Goal: Task Accomplishment & Management: Use online tool/utility

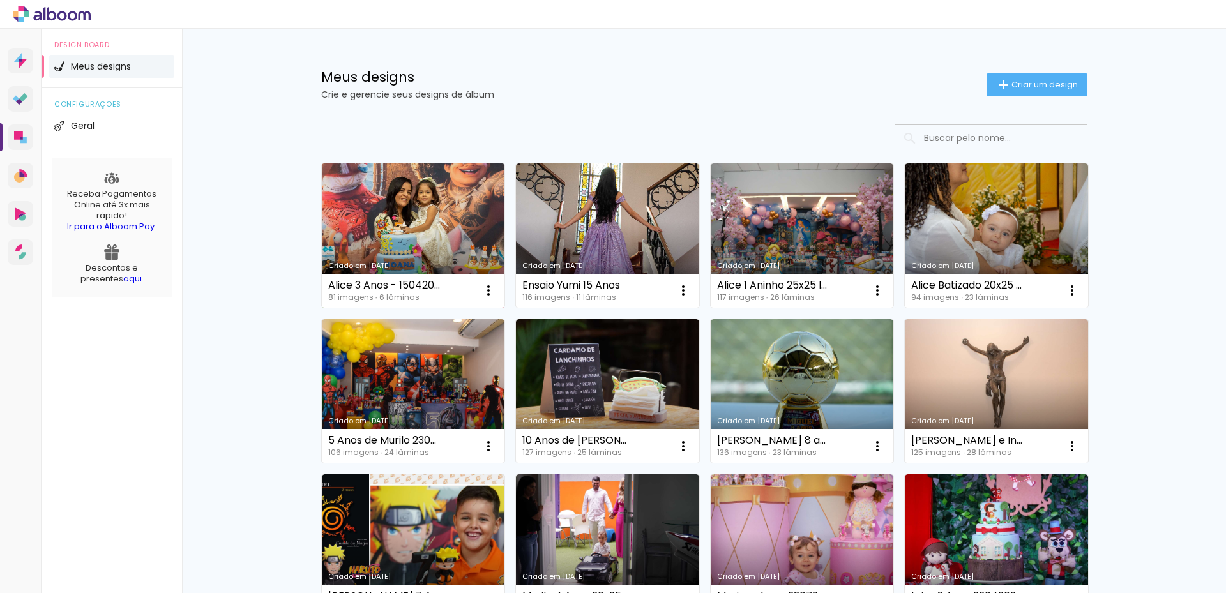
click at [412, 223] on link "Criado em [DATE]" at bounding box center [413, 235] width 183 height 144
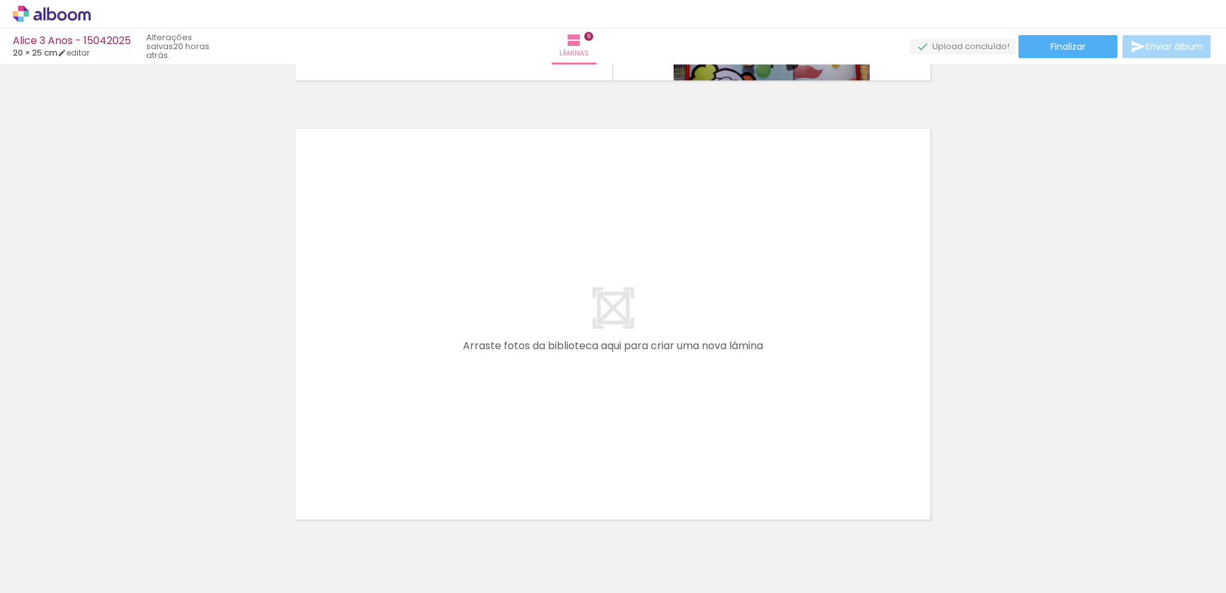
scroll to position [2617, 0]
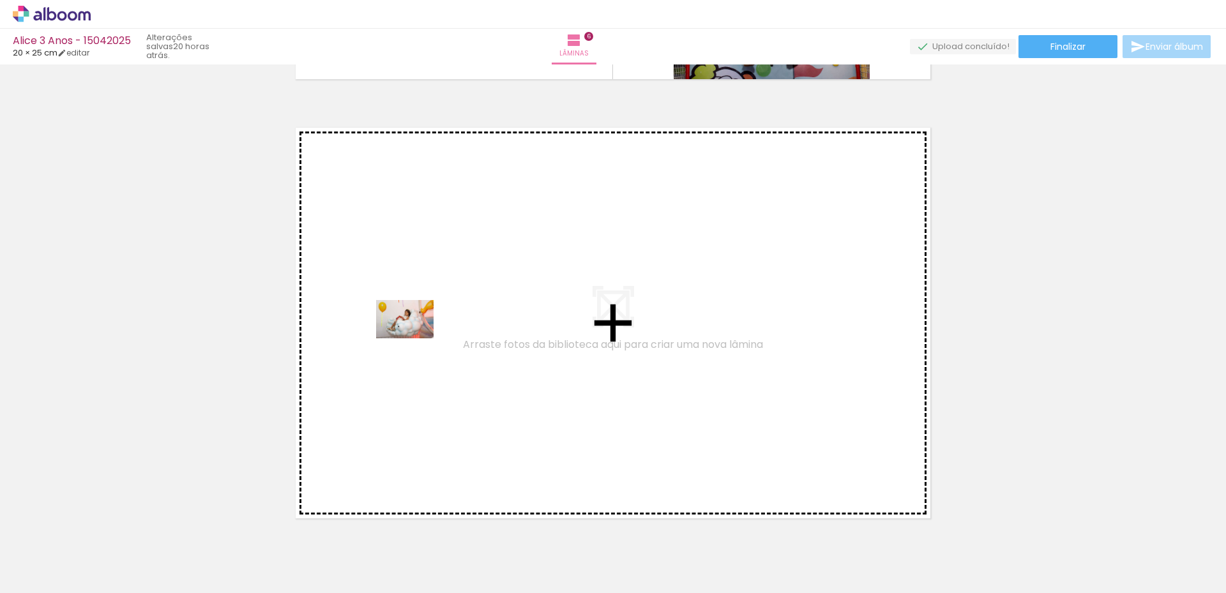
drag, startPoint x: 292, startPoint y: 558, endPoint x: 414, endPoint y: 338, distance: 251.5
click at [414, 338] on quentale-workspace at bounding box center [613, 296] width 1226 height 593
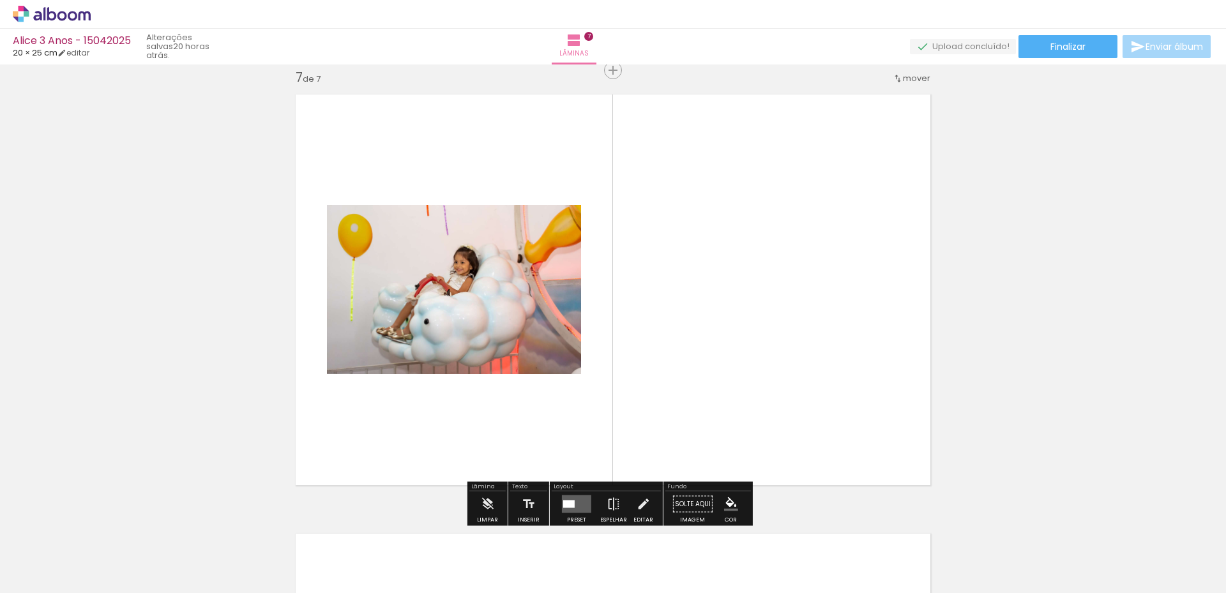
scroll to position [2652, 0]
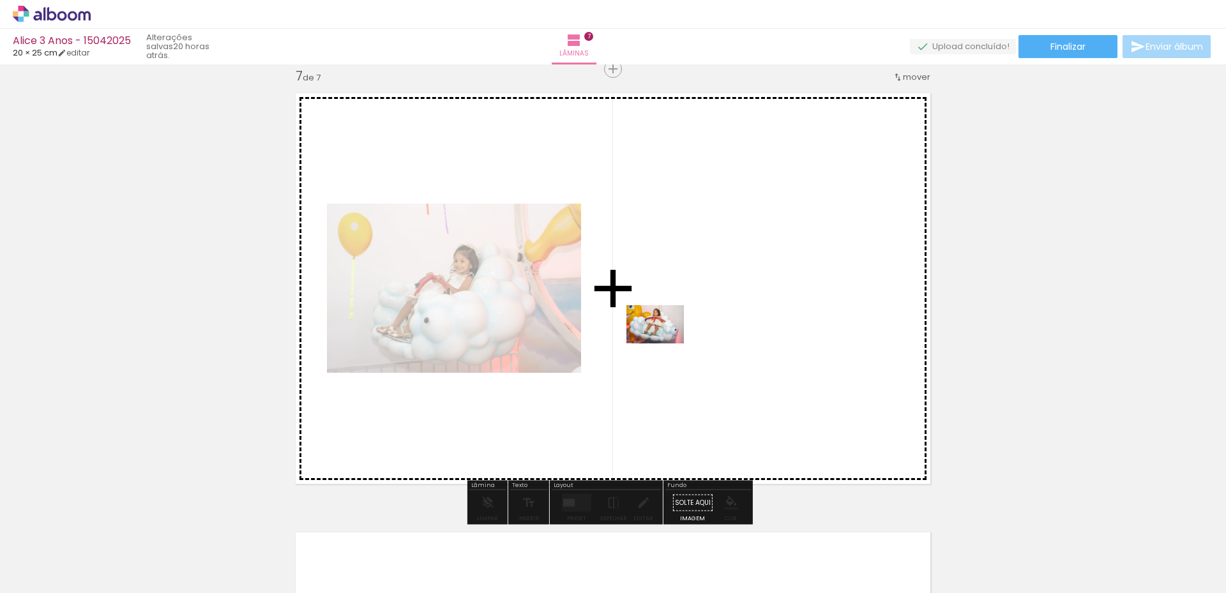
drag, startPoint x: 350, startPoint y: 553, endPoint x: 665, endPoint y: 343, distance: 377.5
click at [665, 343] on quentale-workspace at bounding box center [613, 296] width 1226 height 593
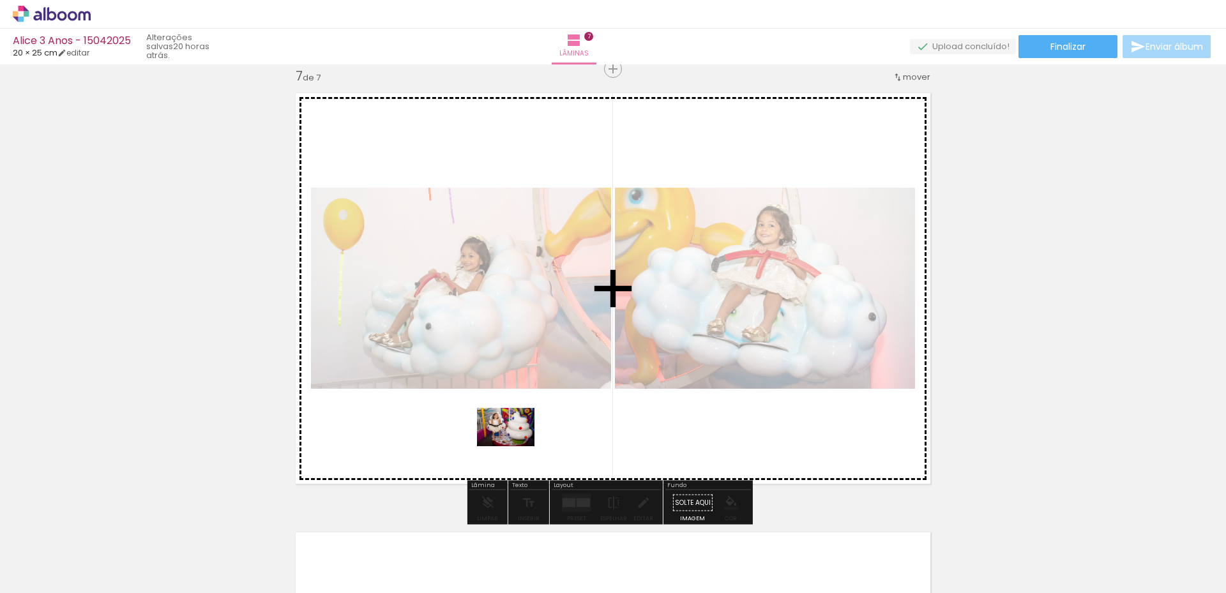
drag, startPoint x: 523, startPoint y: 549, endPoint x: 515, endPoint y: 446, distance: 103.1
click at [515, 446] on quentale-workspace at bounding box center [613, 296] width 1226 height 593
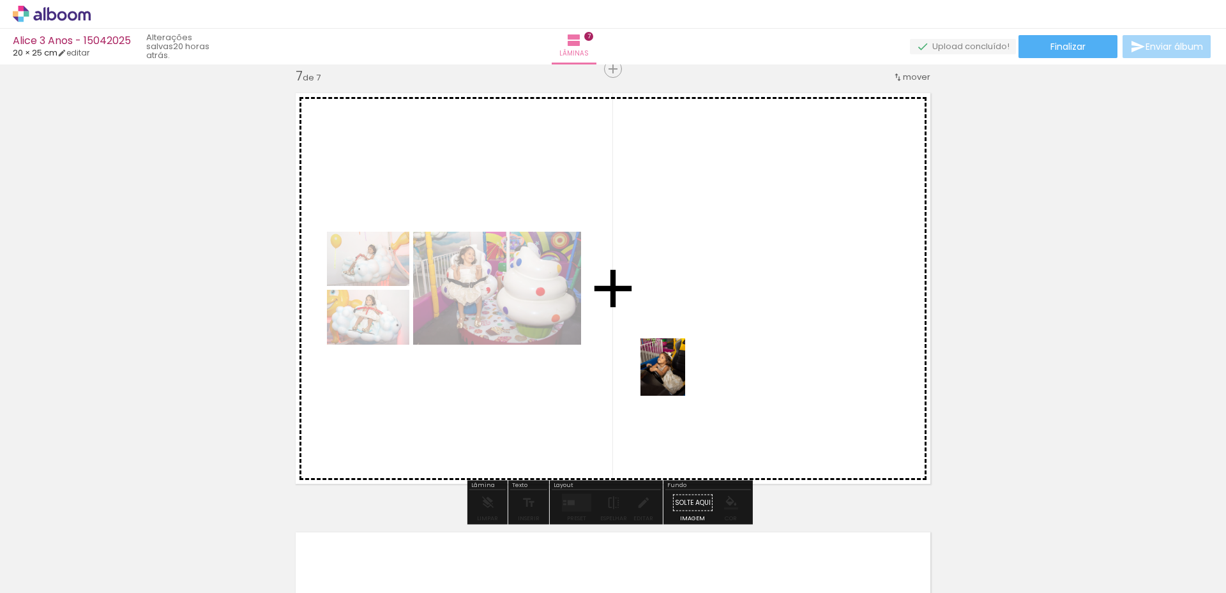
drag, startPoint x: 440, startPoint y: 564, endPoint x: 681, endPoint y: 374, distance: 306.8
click at [681, 374] on quentale-workspace at bounding box center [613, 296] width 1226 height 593
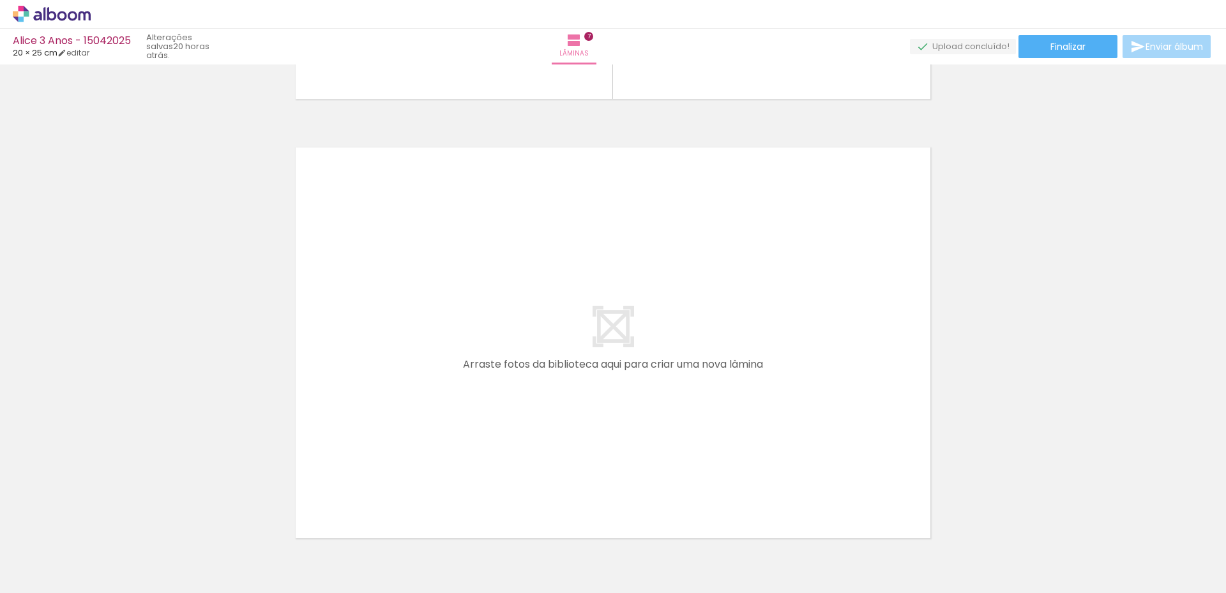
scroll to position [3099, 0]
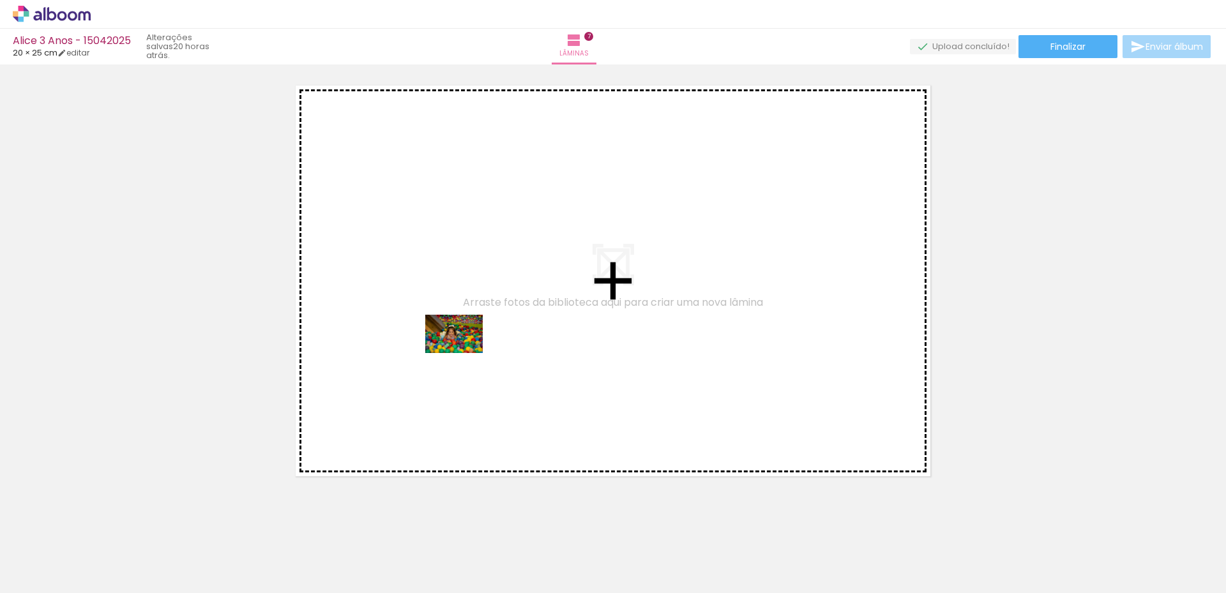
drag, startPoint x: 580, startPoint y: 553, endPoint x: 463, endPoint y: 353, distance: 232.0
click at [463, 353] on quentale-workspace at bounding box center [613, 296] width 1226 height 593
